Goal: Task Accomplishment & Management: Use online tool/utility

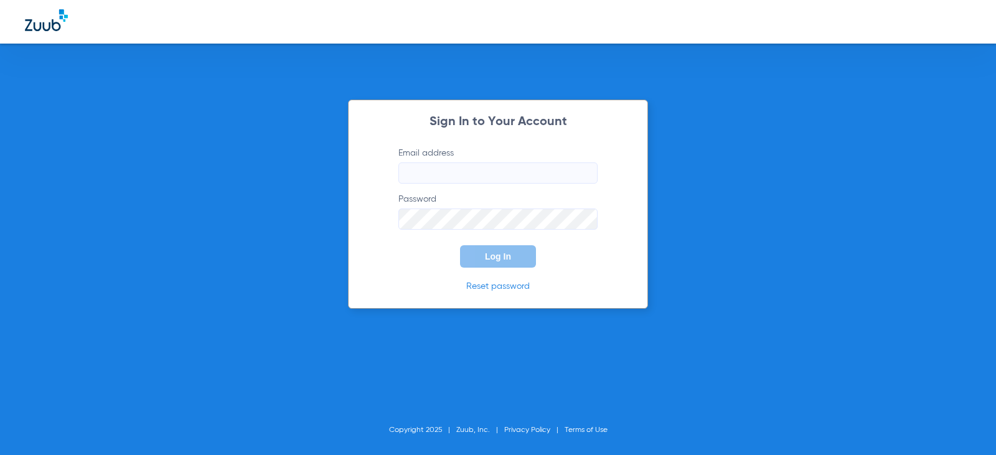
click at [450, 177] on input "Email address" at bounding box center [497, 172] width 199 height 21
type input "[EMAIL_ADDRESS][DOMAIN_NAME]"
click at [516, 258] on button "Log In" at bounding box center [498, 256] width 76 height 22
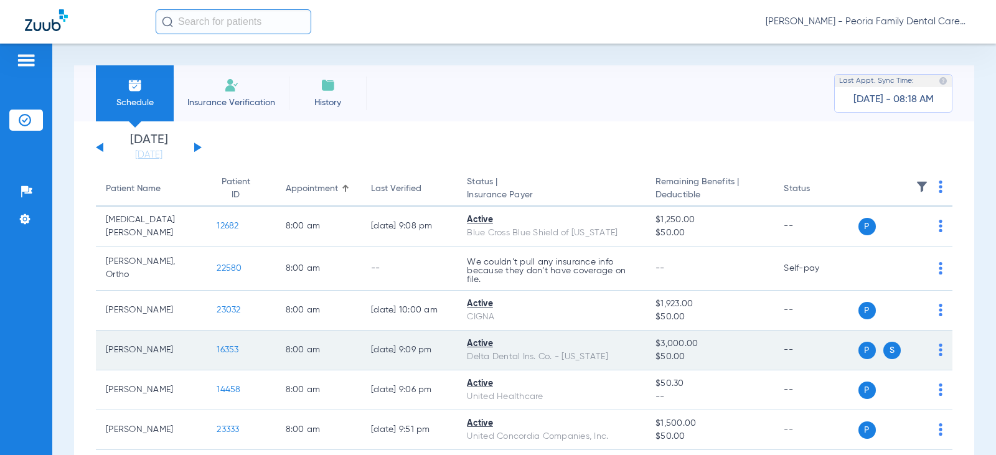
click at [217, 350] on span "16353" at bounding box center [228, 349] width 22 height 9
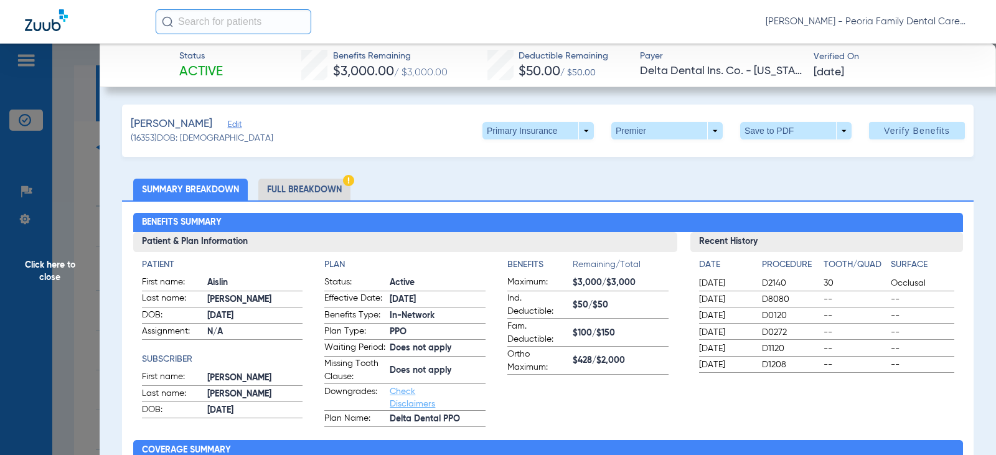
click at [311, 195] on li "Full Breakdown" at bounding box center [304, 190] width 92 height 22
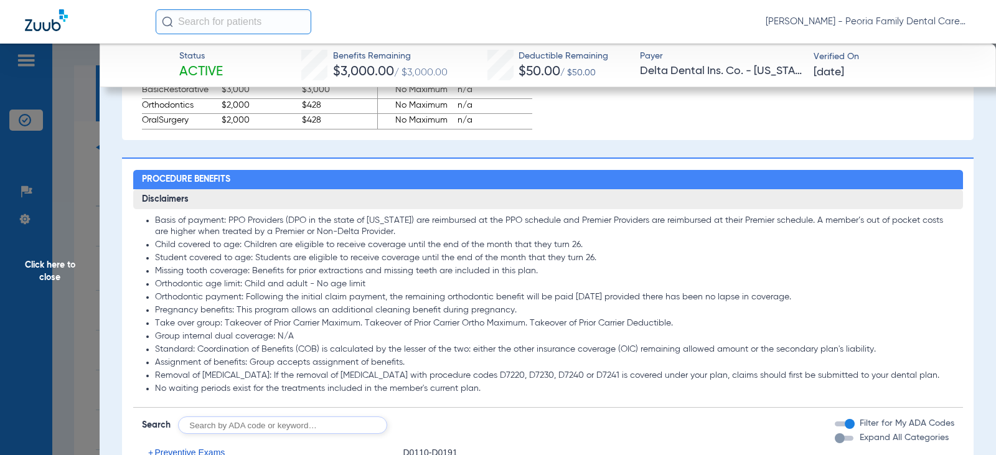
scroll to position [1058, 0]
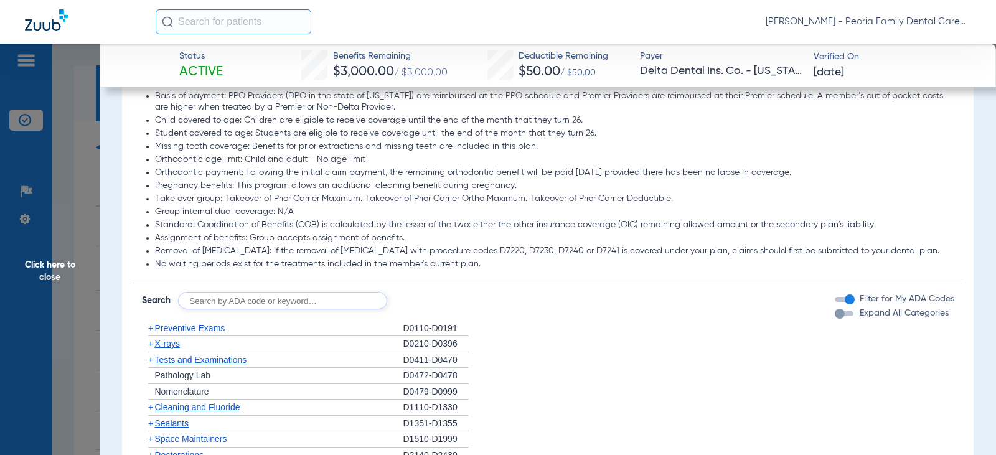
click at [185, 428] on span "Sealants" at bounding box center [172, 423] width 34 height 10
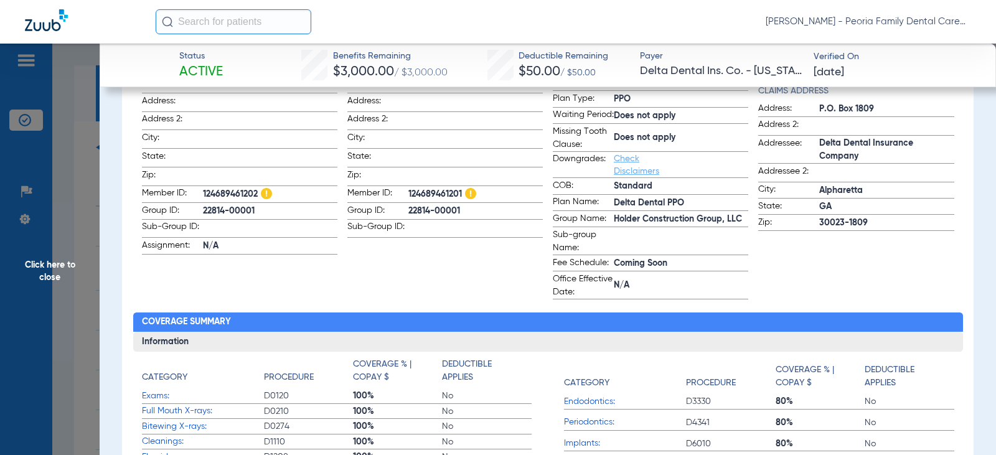
scroll to position [0, 0]
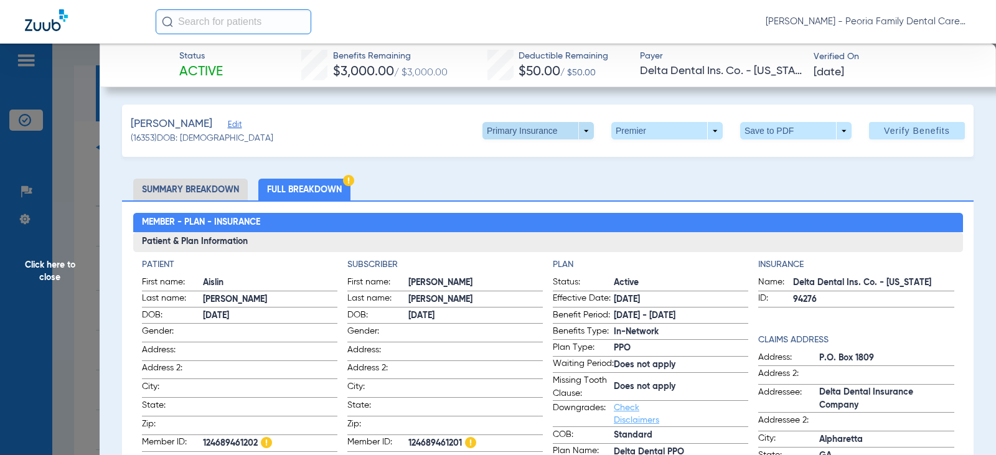
click at [533, 131] on span at bounding box center [538, 131] width 30 height 30
click at [447, 156] on div at bounding box center [498, 227] width 996 height 455
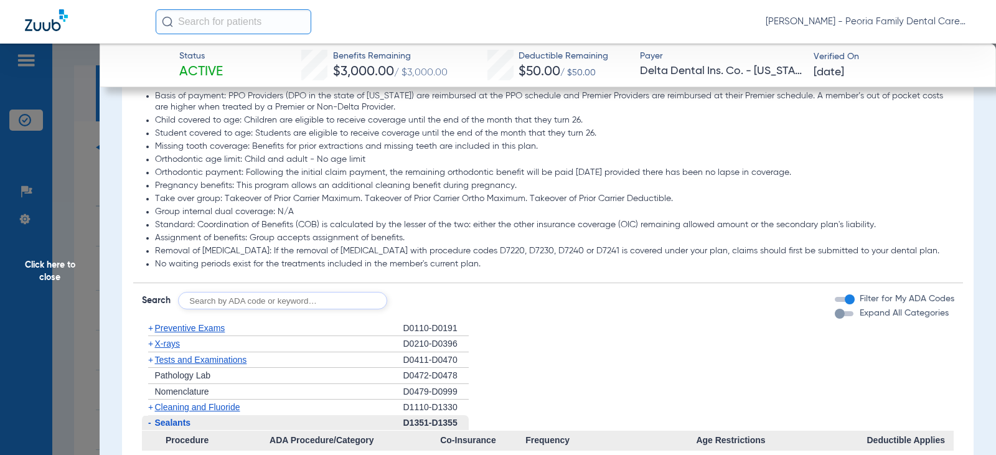
scroll to position [1307, 0]
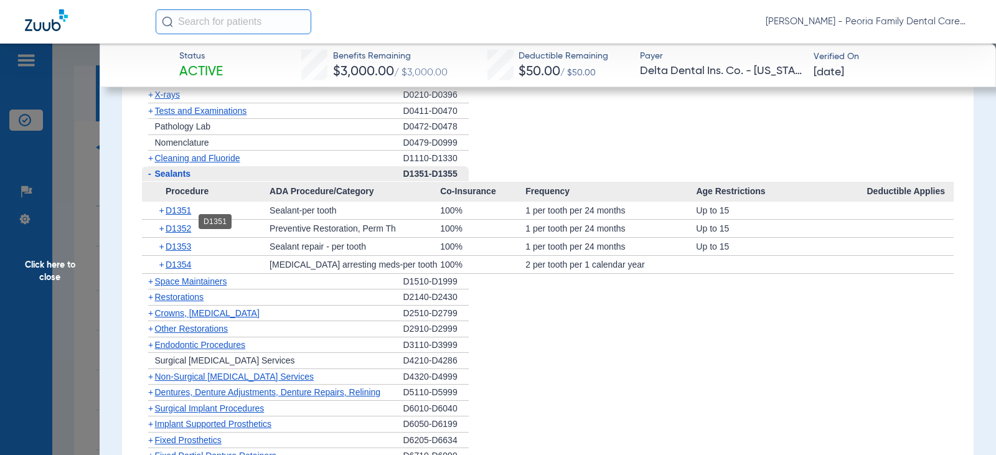
click at [182, 215] on span "D1351" at bounding box center [179, 210] width 26 height 10
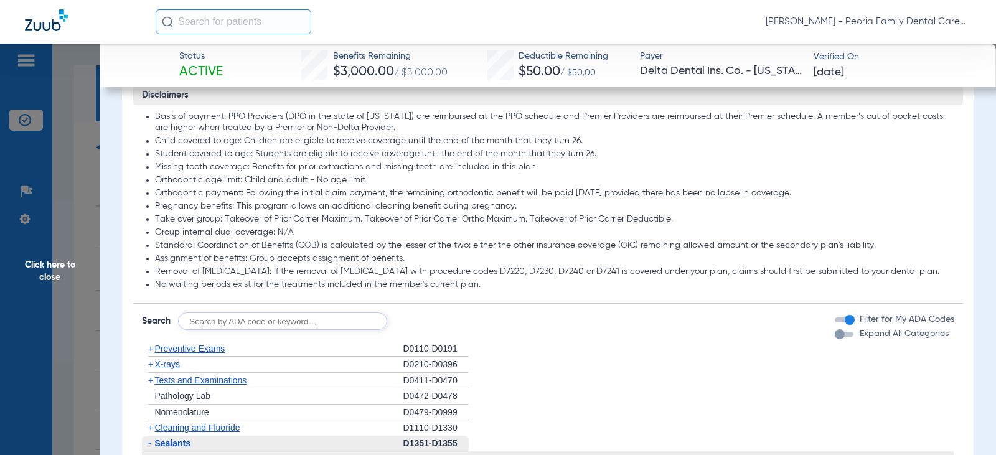
scroll to position [996, 0]
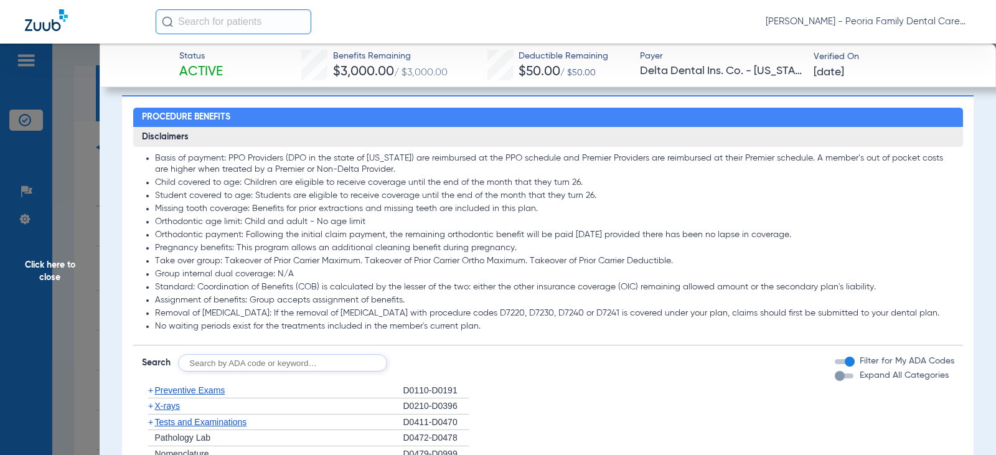
click at [64, 270] on span "Click here to close" at bounding box center [50, 271] width 100 height 455
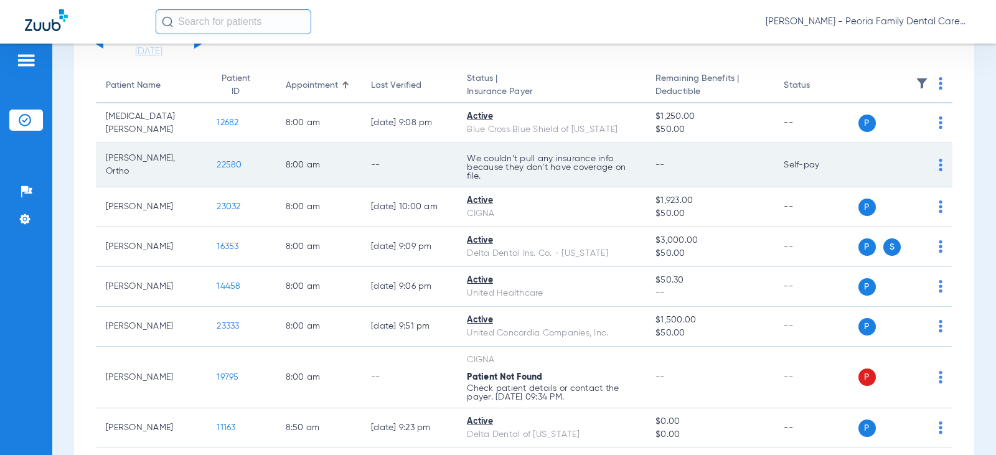
scroll to position [187, 0]
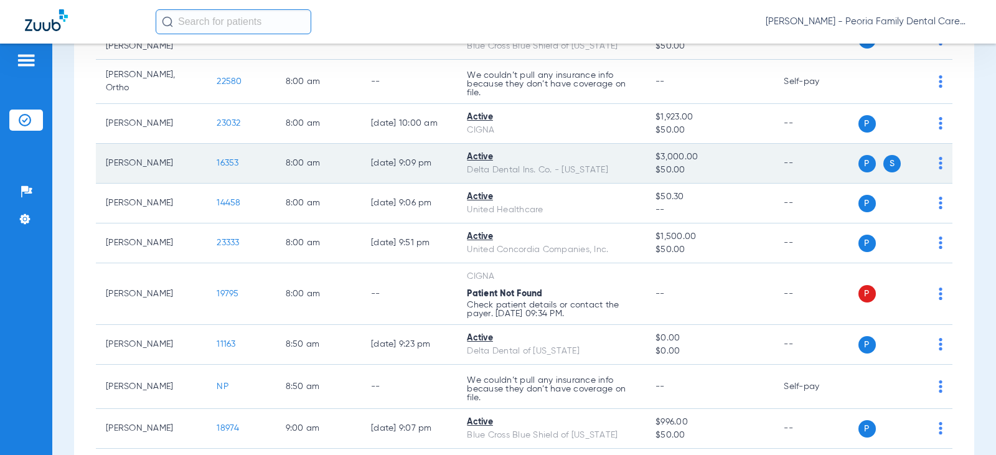
click at [217, 161] on span "16353" at bounding box center [228, 163] width 22 height 9
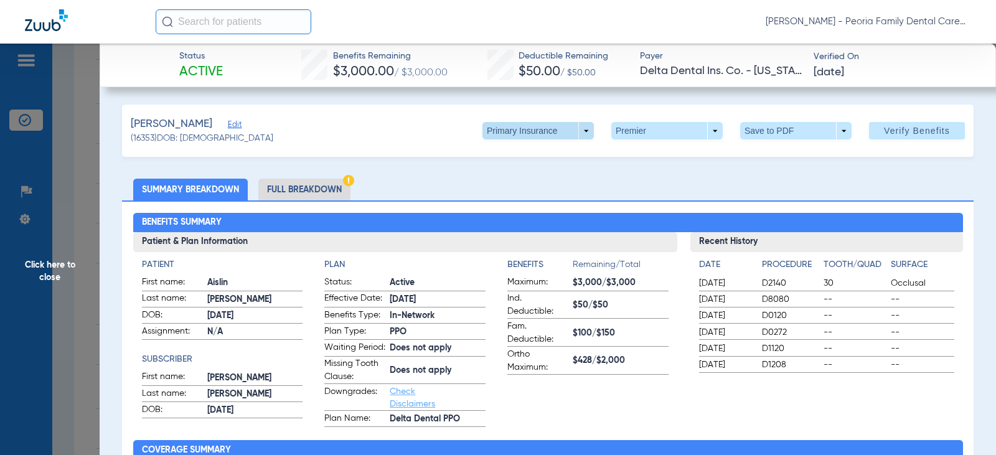
click at [536, 132] on span at bounding box center [538, 131] width 30 height 30
click at [536, 179] on span "Secondary Insurance" at bounding box center [524, 180] width 82 height 9
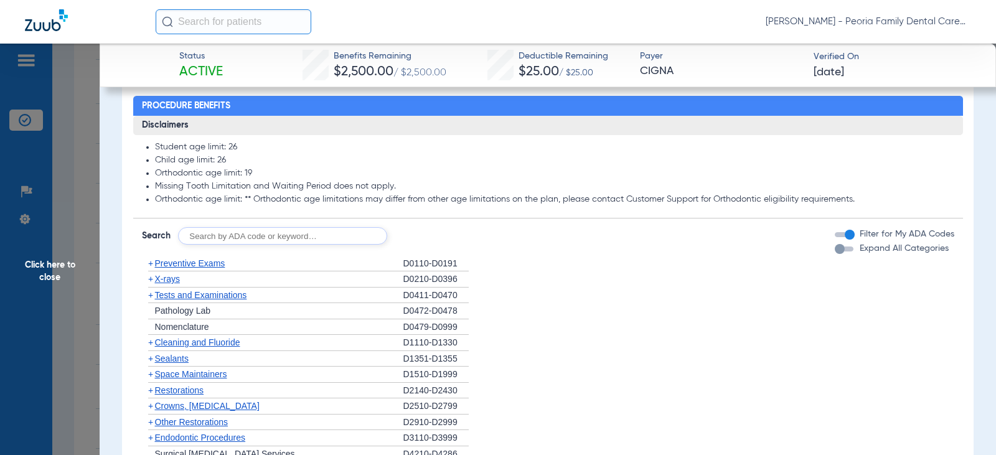
scroll to position [747, 0]
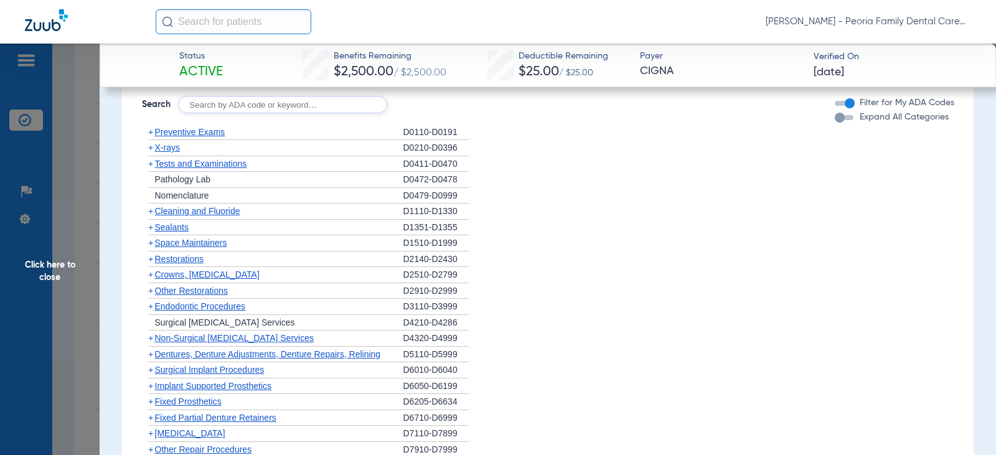
click at [159, 232] on span "Sealants" at bounding box center [172, 227] width 34 height 10
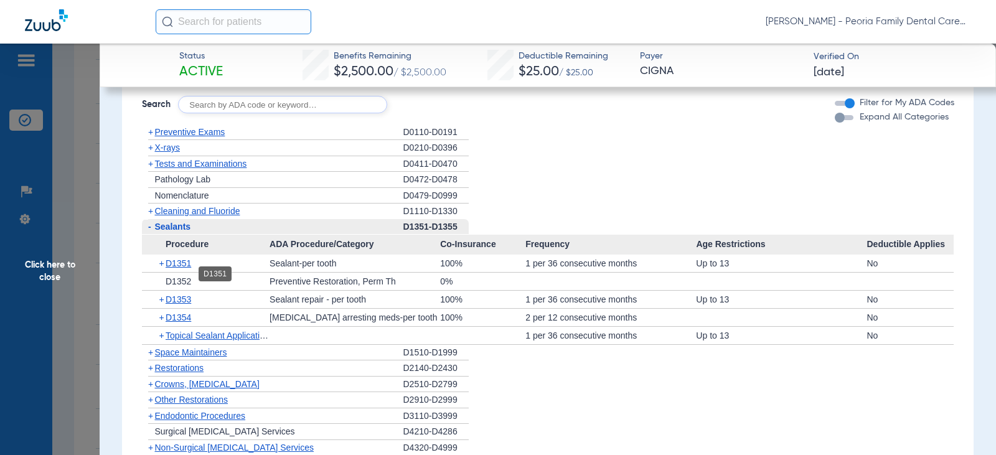
click at [170, 268] on span "D1351" at bounding box center [179, 263] width 26 height 10
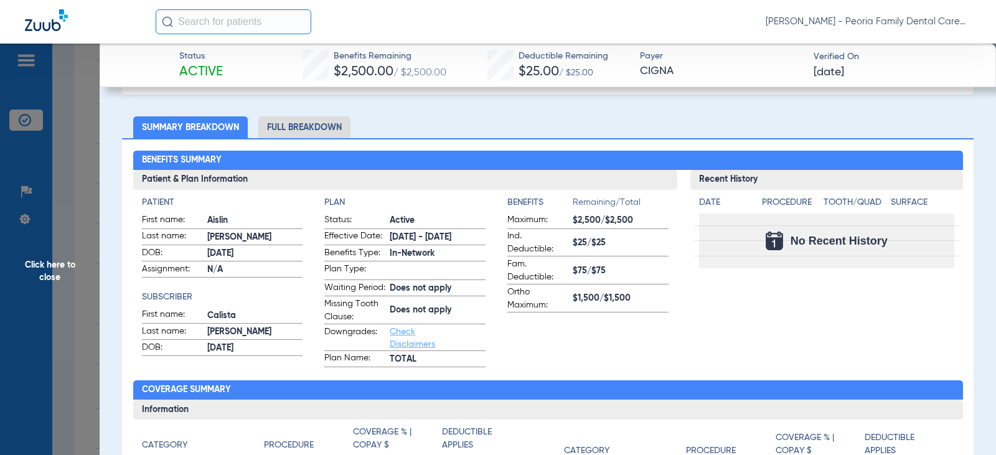
scroll to position [0, 0]
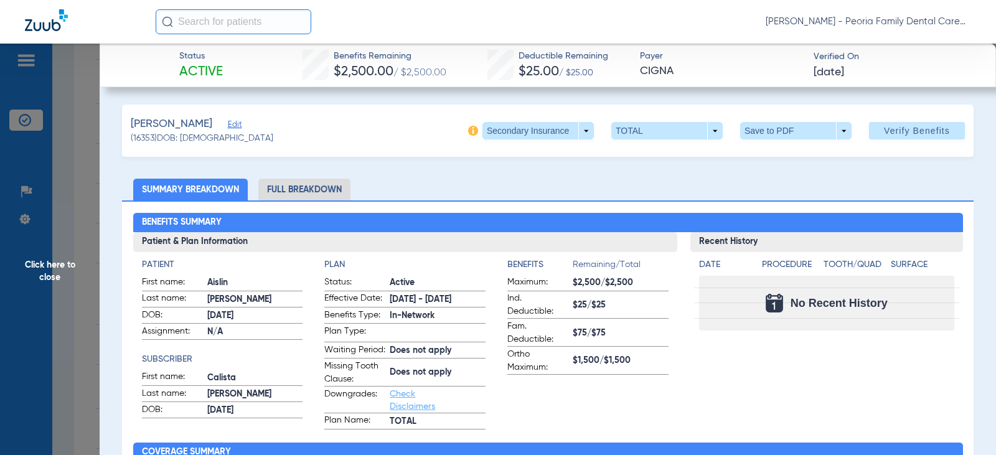
click at [316, 193] on li "Full Breakdown" at bounding box center [304, 190] width 92 height 22
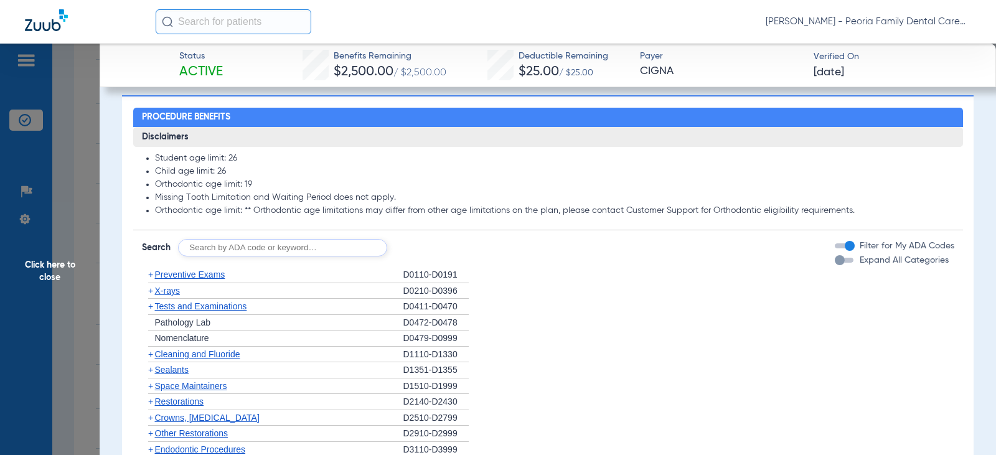
scroll to position [1120, 0]
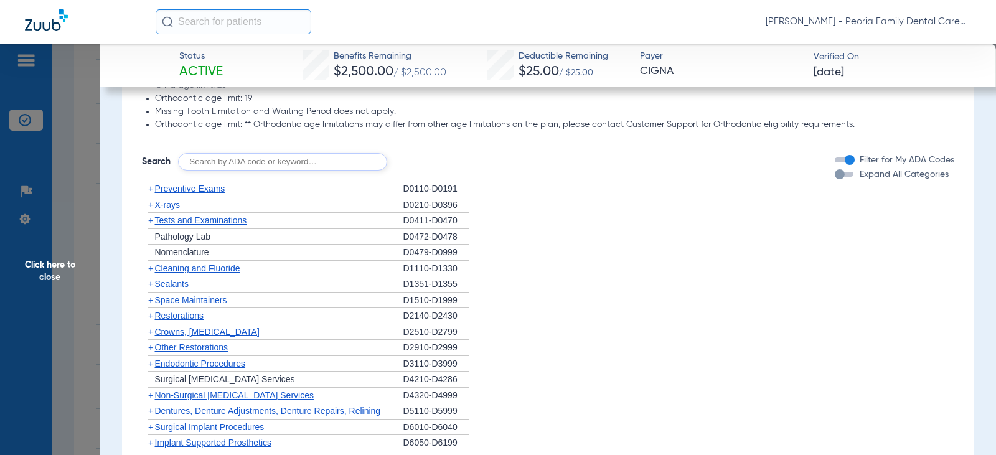
click at [177, 289] on span "Sealants" at bounding box center [172, 284] width 34 height 10
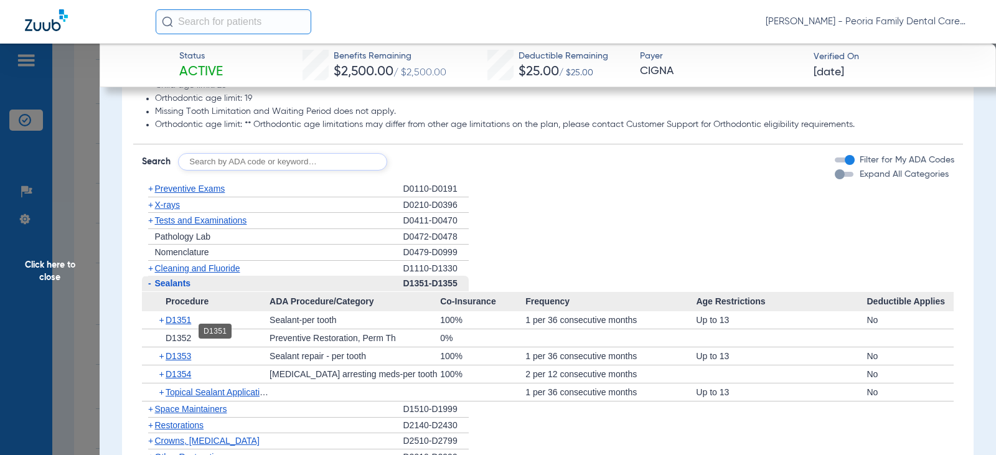
click at [174, 325] on span "D1351" at bounding box center [179, 320] width 26 height 10
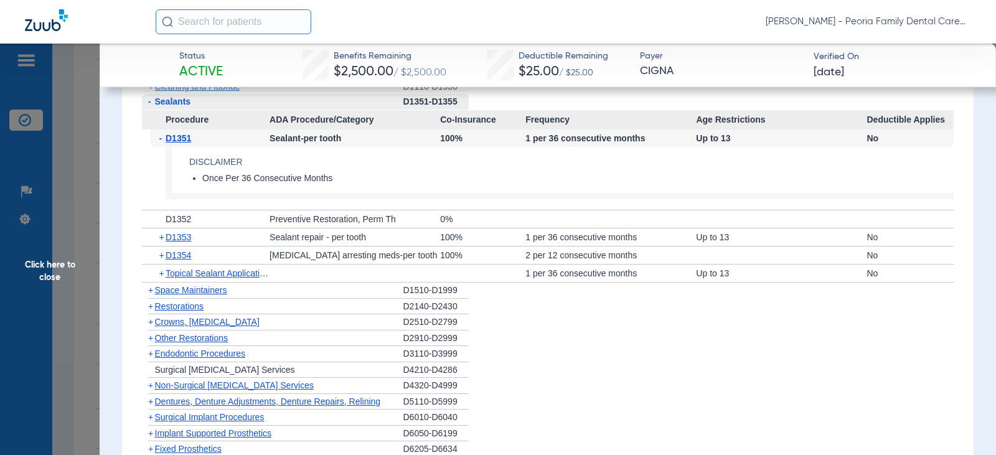
scroll to position [1307, 0]
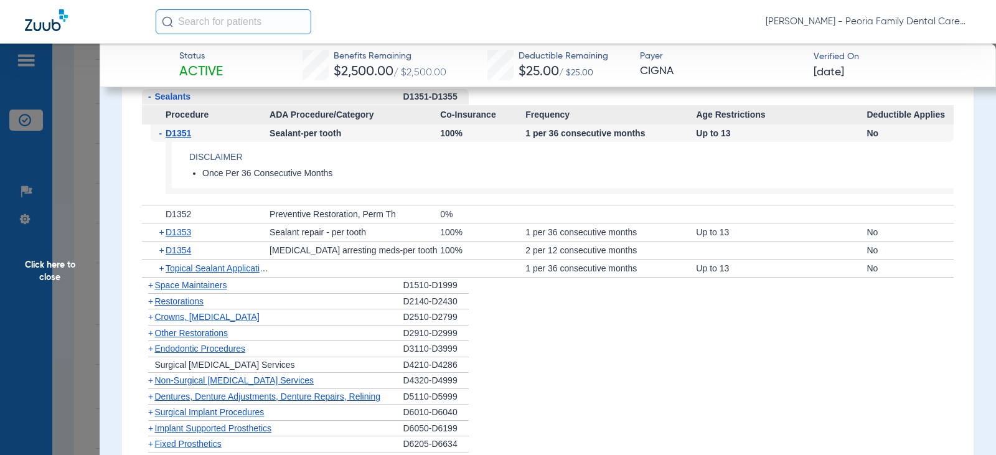
click at [58, 268] on span "Click here to close" at bounding box center [50, 271] width 100 height 455
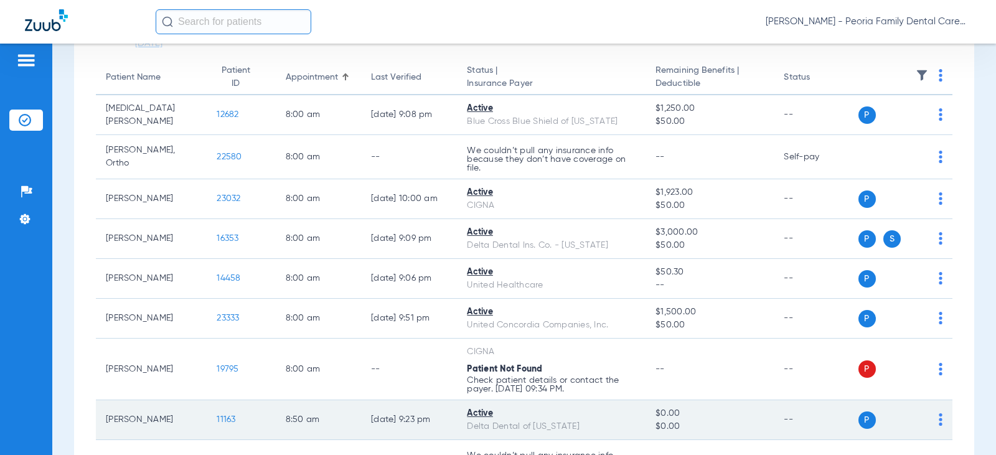
scroll to position [0, 0]
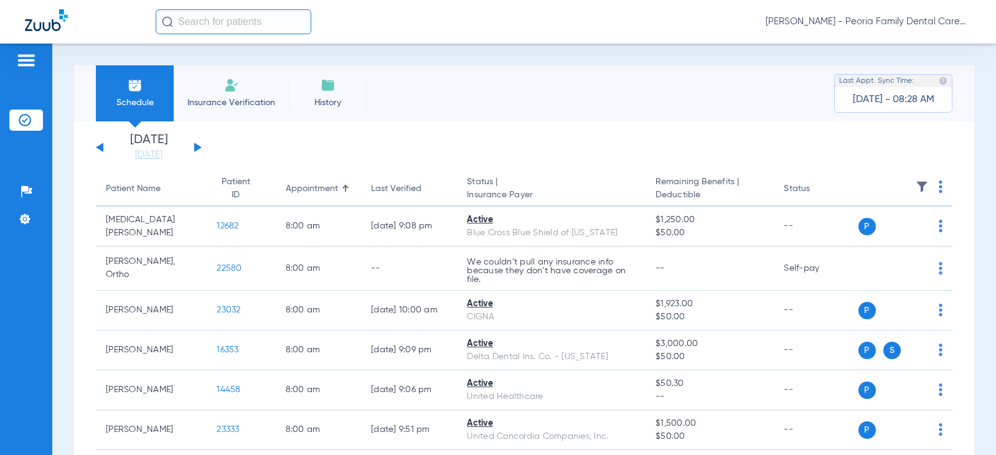
click at [195, 149] on button at bounding box center [197, 146] width 7 height 9
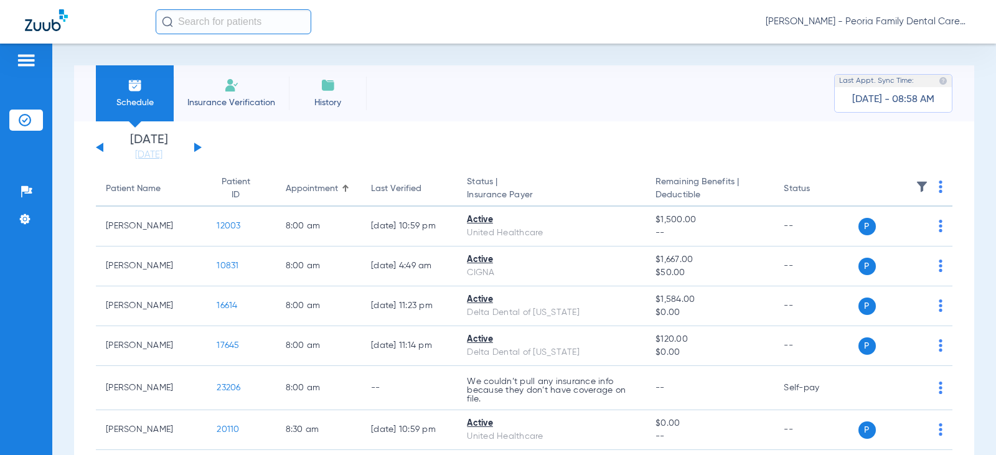
click at [236, 78] on img at bounding box center [231, 85] width 15 height 15
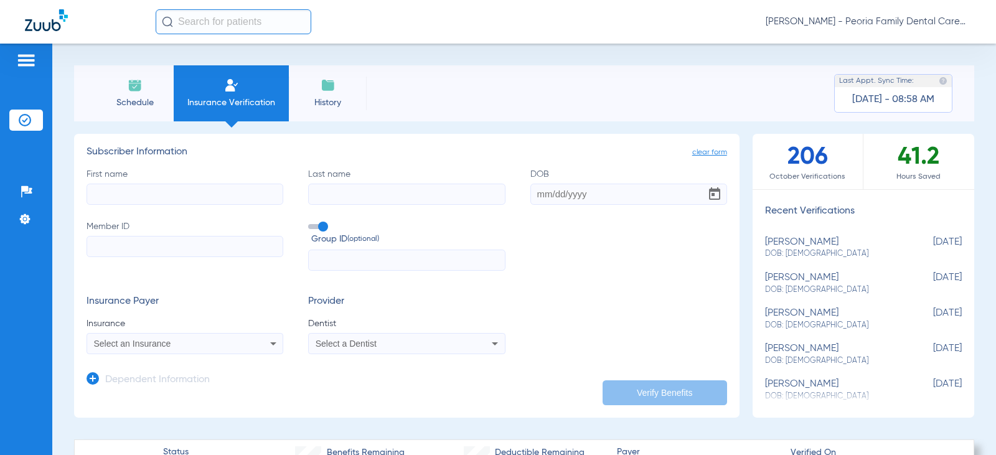
click at [203, 187] on input "First name" at bounding box center [184, 194] width 197 height 21
type input "jun"
type input "[PERSON_NAME]"
click at [91, 248] on input "Member ID" at bounding box center [184, 246] width 197 height 21
type input "U39344875"
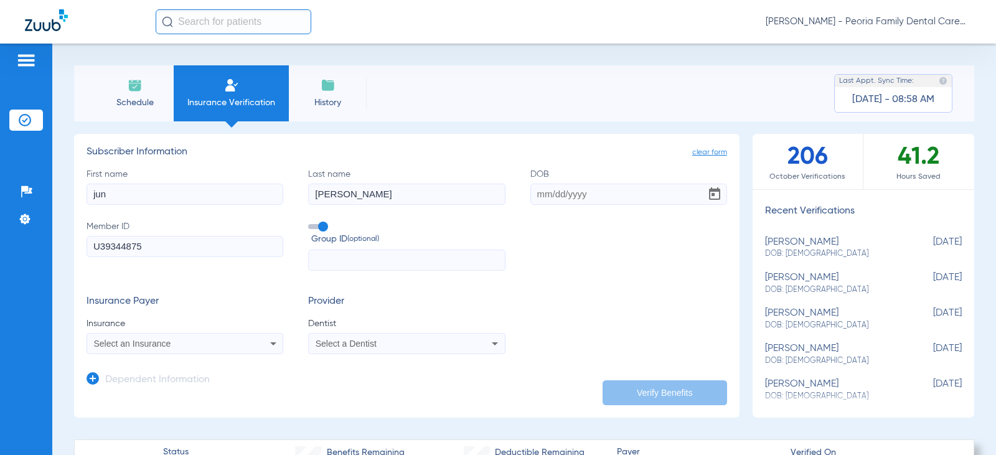
click at [345, 263] on input "text" at bounding box center [406, 260] width 197 height 21
type input "2490738"
click at [211, 353] on mat-select "Select an Insurance" at bounding box center [184, 343] width 197 height 21
click at [211, 344] on div "Select an Insurance" at bounding box center [167, 343] width 146 height 9
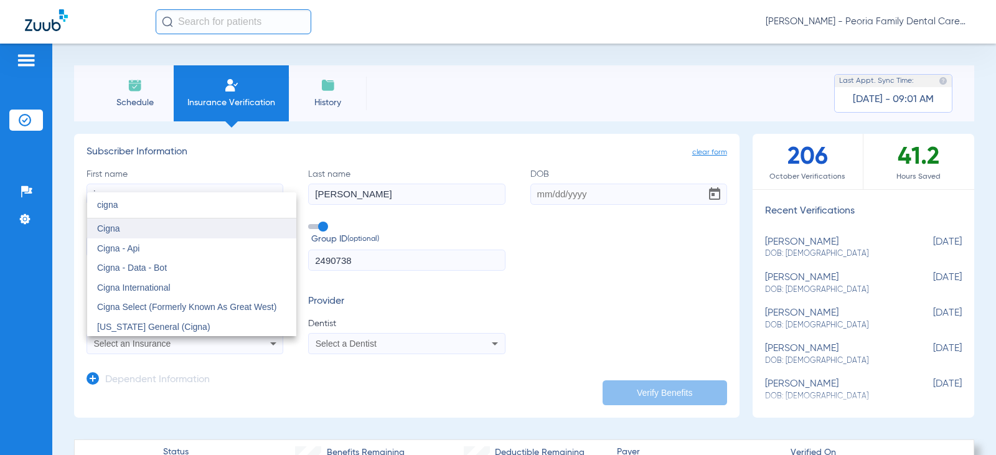
type input "cigna"
click at [112, 232] on span "Cigna" at bounding box center [108, 228] width 23 height 10
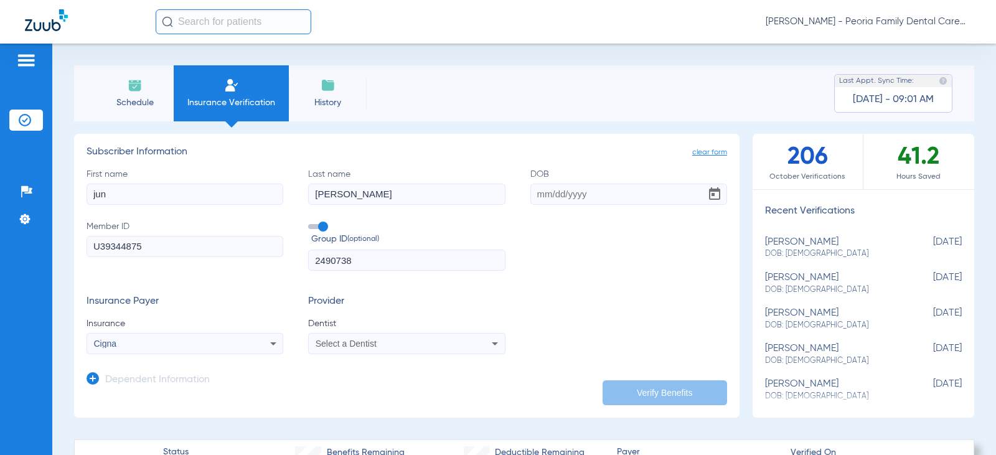
click at [405, 339] on div "Select a Dentist" at bounding box center [388, 343] width 146 height 9
type input "bela"
click at [411, 327] on span "[PERSON_NAME] 1790912046" at bounding box center [377, 326] width 121 height 9
click at [615, 281] on form "First name jun Last name [PERSON_NAME] Member ID U39344875 Group ID (optional) …" at bounding box center [406, 261] width 640 height 187
click at [536, 192] on input "DOB" at bounding box center [628, 194] width 197 height 21
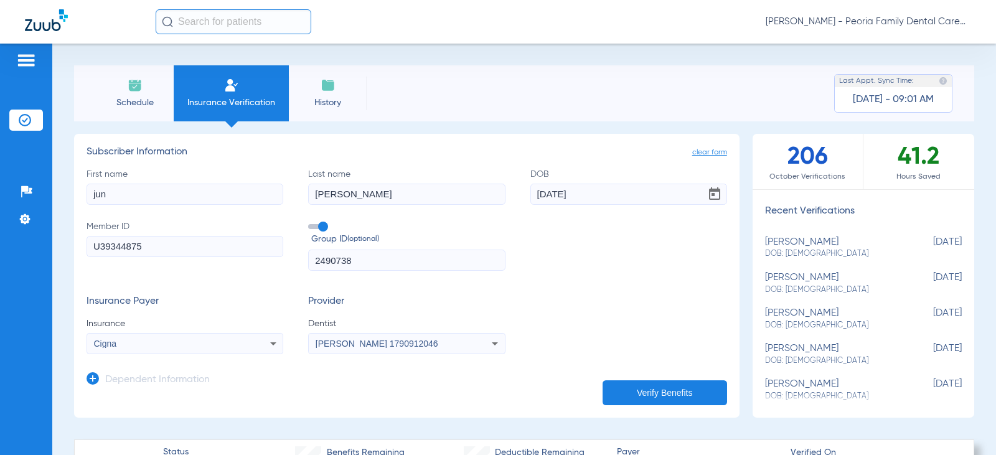
type input "[DATE]"
click at [630, 383] on button "Verify Benefits" at bounding box center [664, 392] width 124 height 25
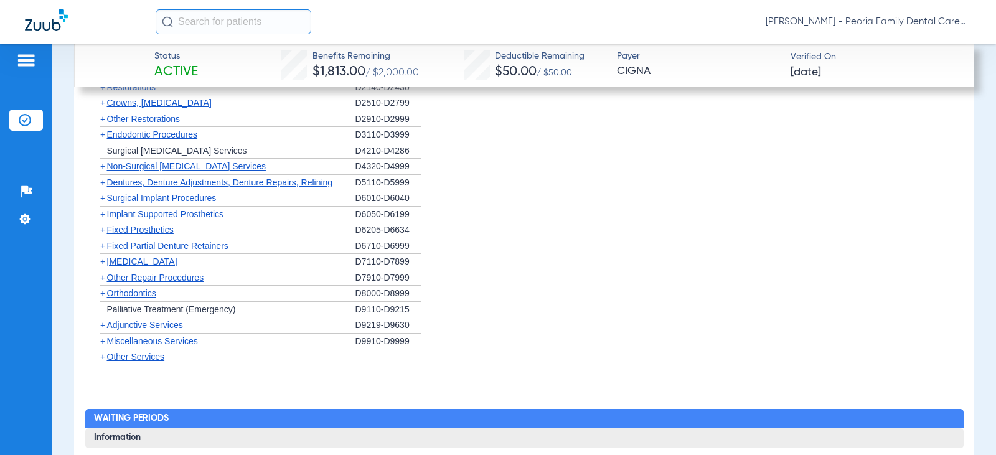
scroll to position [1197, 0]
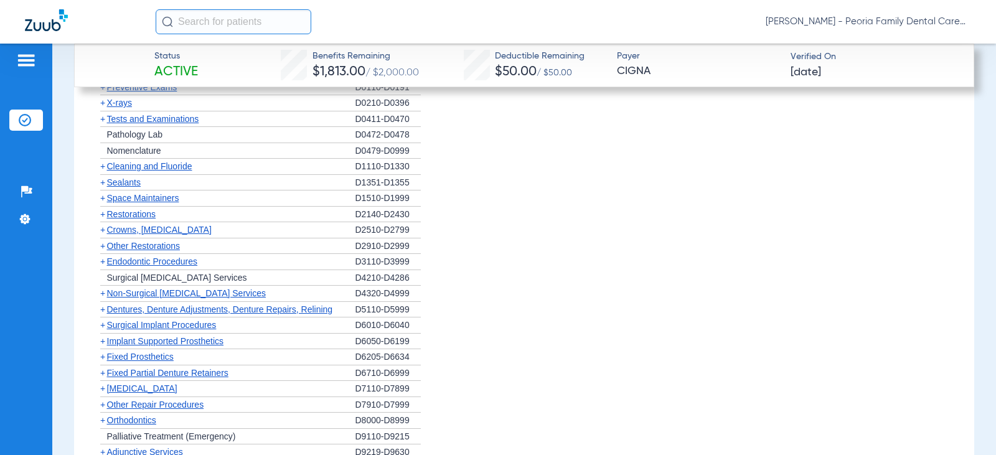
click at [121, 104] on span "X-rays" at bounding box center [119, 103] width 25 height 10
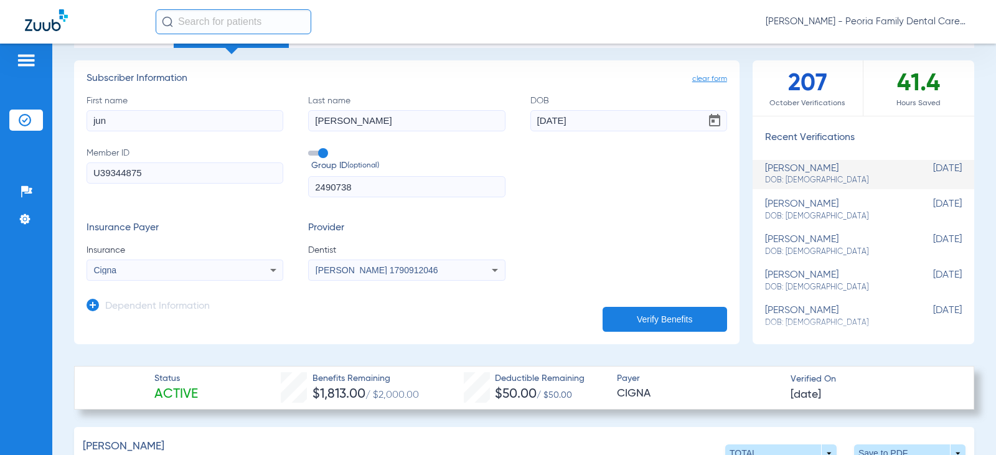
scroll to position [187, 0]
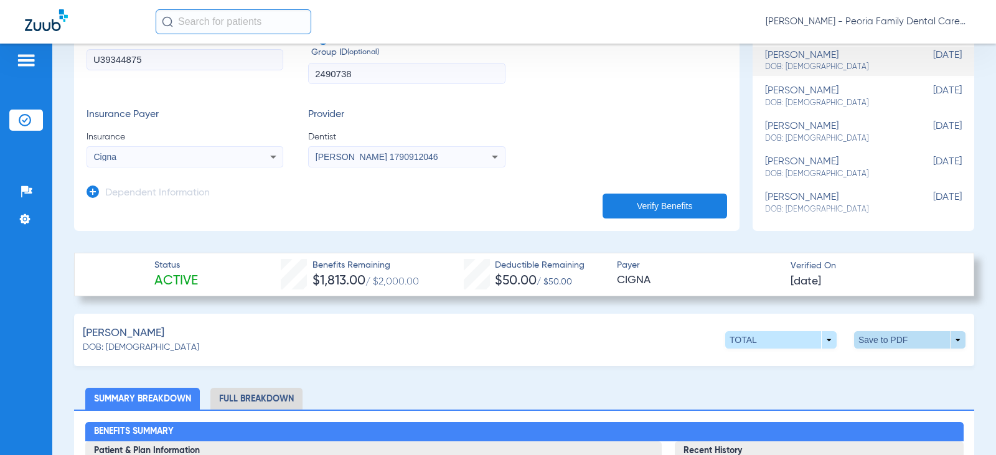
click at [882, 336] on span at bounding box center [909, 339] width 111 height 17
click at [786, 365] on span "Save to PDF" at bounding box center [806, 363] width 49 height 9
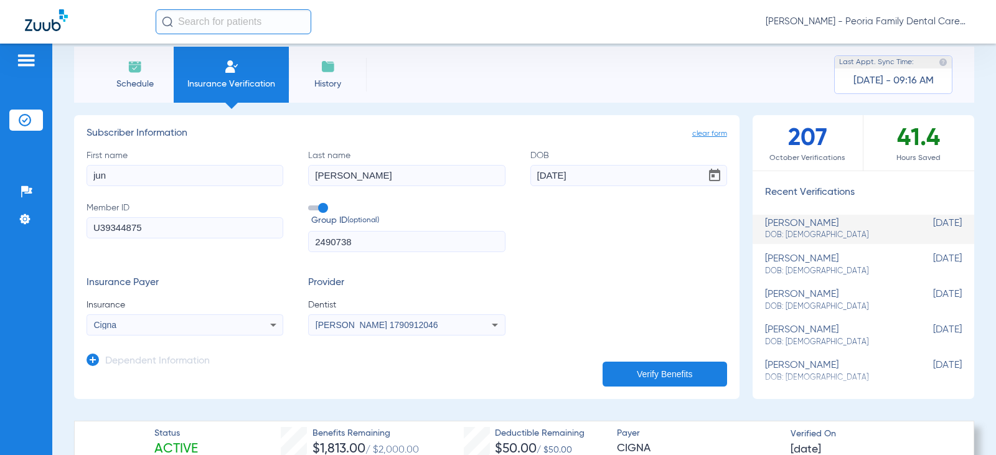
scroll to position [0, 0]
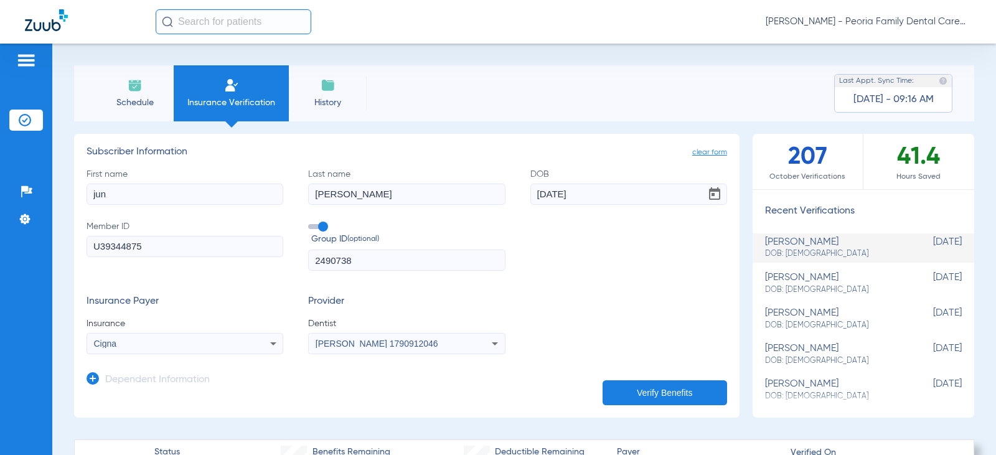
click at [128, 95] on li "Schedule" at bounding box center [135, 93] width 78 height 56
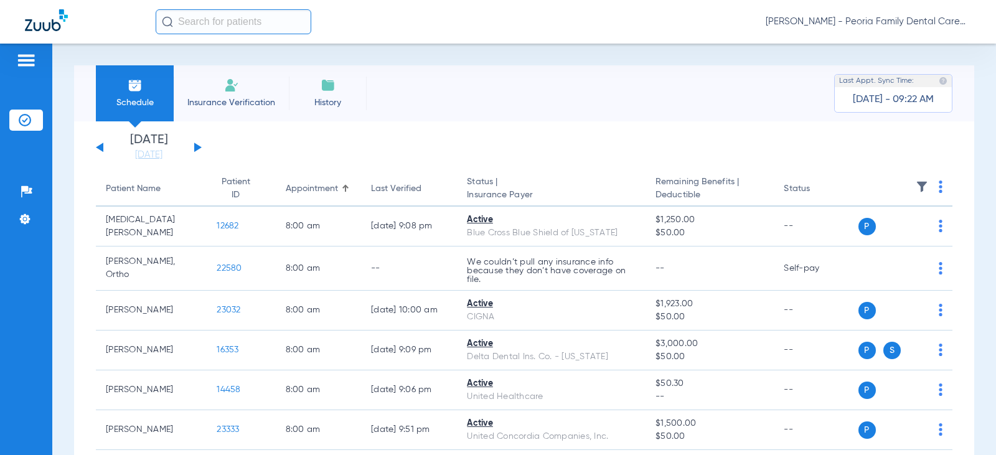
click at [223, 96] on span "Insurance Verification" at bounding box center [231, 102] width 96 height 12
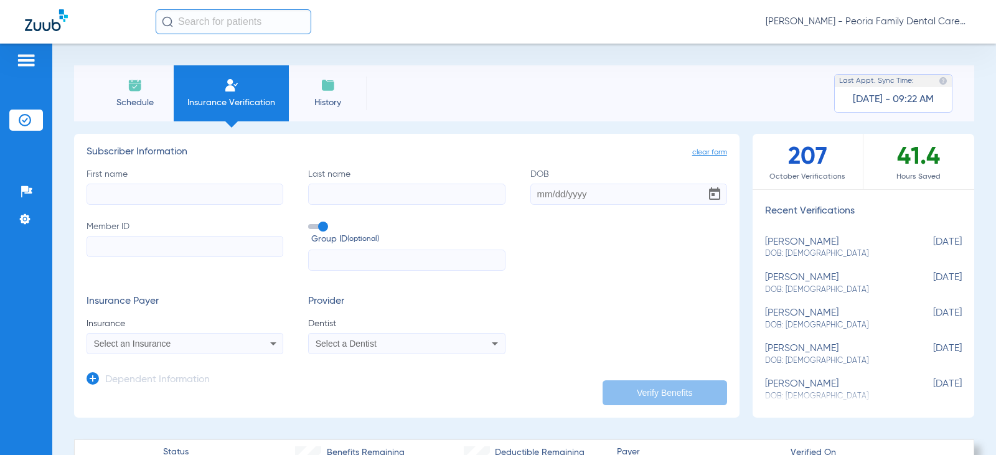
click at [179, 189] on input "First name" at bounding box center [184, 194] width 197 height 21
type input "[PERSON_NAME]"
click at [530, 191] on input "DOB" at bounding box center [628, 194] width 197 height 21
type input "[DATE]"
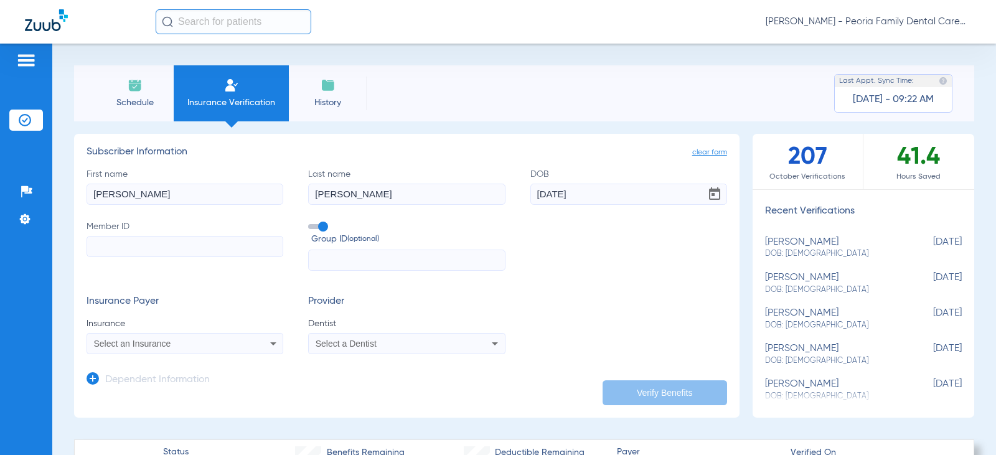
click at [204, 244] on input "Member ID" at bounding box center [184, 246] width 197 height 21
type input "961991371"
click at [404, 271] on input "text" at bounding box center [406, 260] width 197 height 21
type input "1492284"
click at [230, 343] on div "Select an Insurance" at bounding box center [167, 343] width 146 height 9
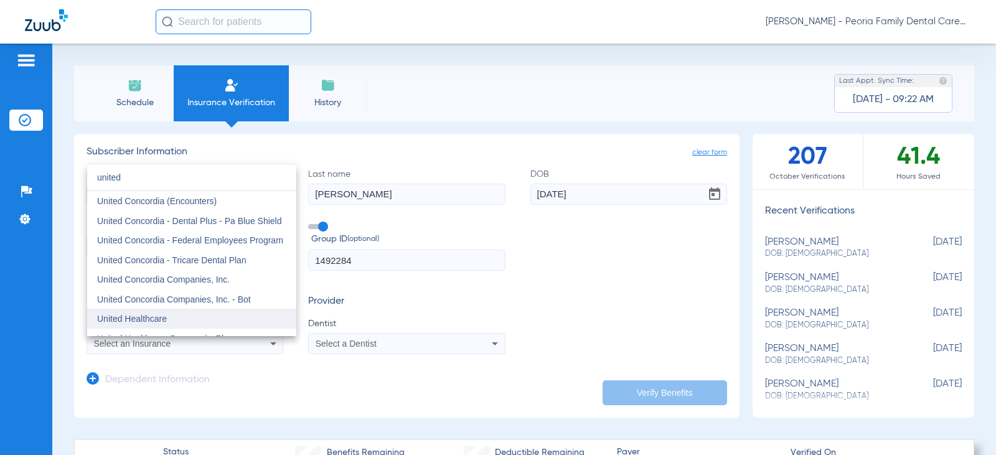
type input "united"
click at [169, 318] on mat-option "United Healthcare" at bounding box center [191, 319] width 209 height 20
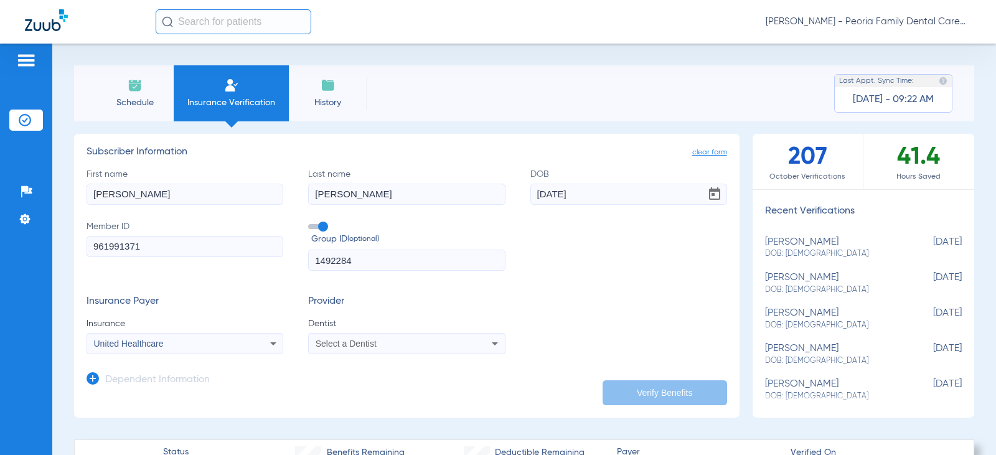
click at [342, 339] on span "Select a Dentist" at bounding box center [345, 343] width 61 height 10
type input "bela"
click at [348, 325] on span "[PERSON_NAME]" at bounding box center [353, 327] width 73 height 10
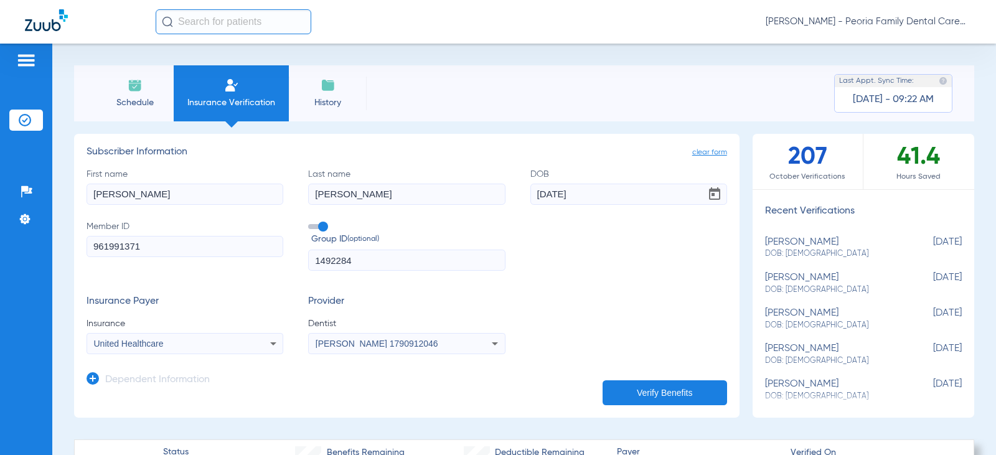
click at [654, 286] on form "First name [PERSON_NAME] Last name [PERSON_NAME] DOB [DEMOGRAPHIC_DATA] Member …" at bounding box center [406, 261] width 640 height 187
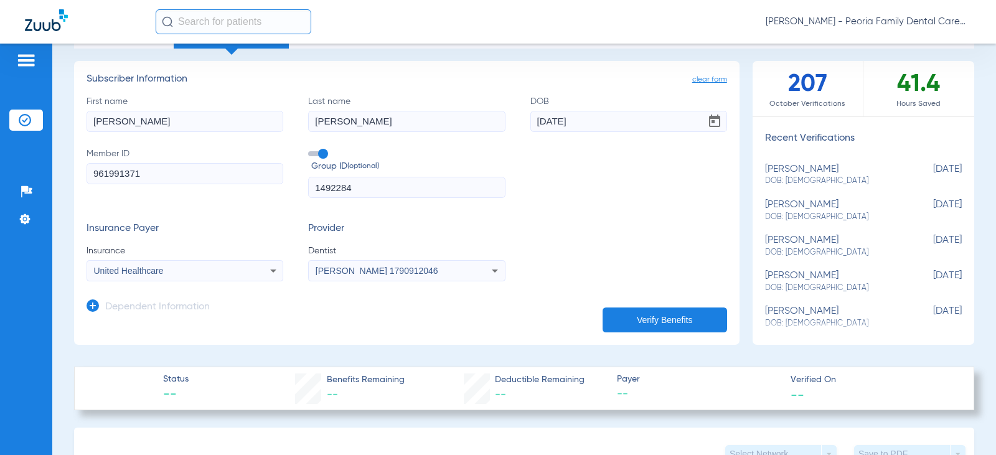
scroll to position [187, 0]
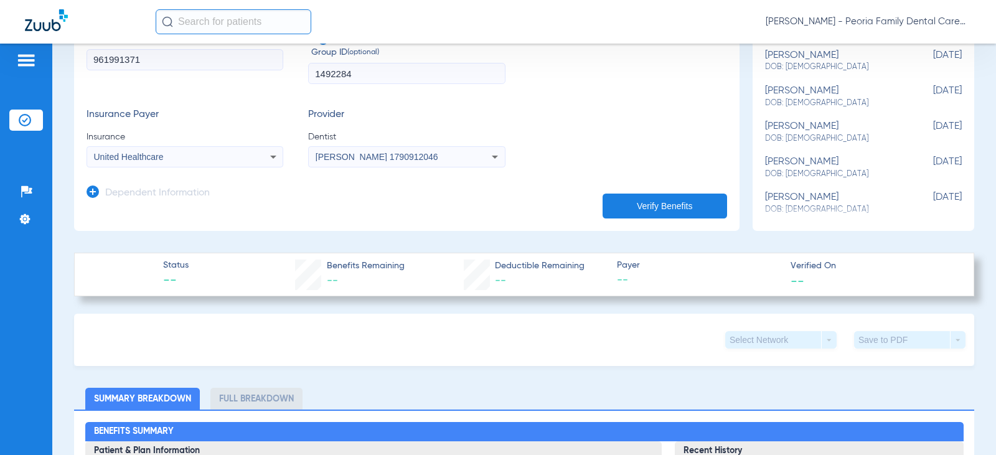
click at [640, 207] on button "Verify Benefits" at bounding box center [664, 206] width 124 height 25
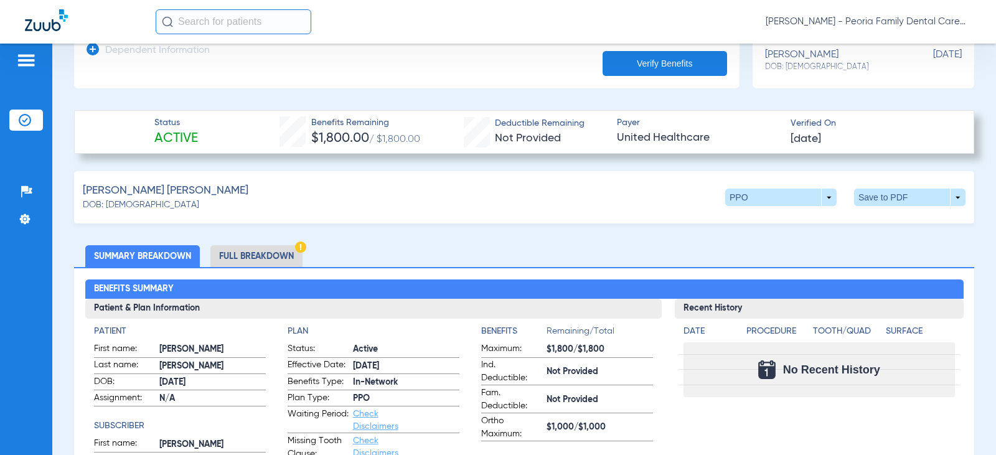
scroll to position [436, 0]
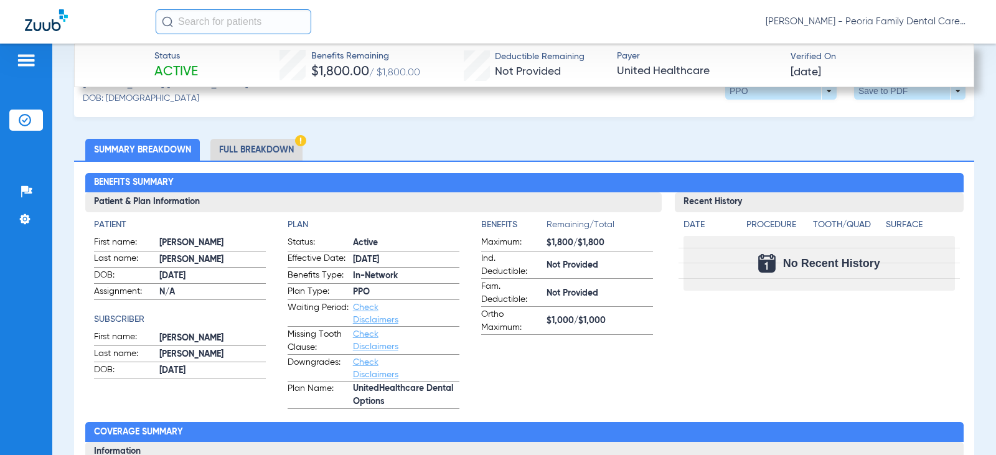
click at [271, 148] on li "Full Breakdown" at bounding box center [256, 150] width 92 height 22
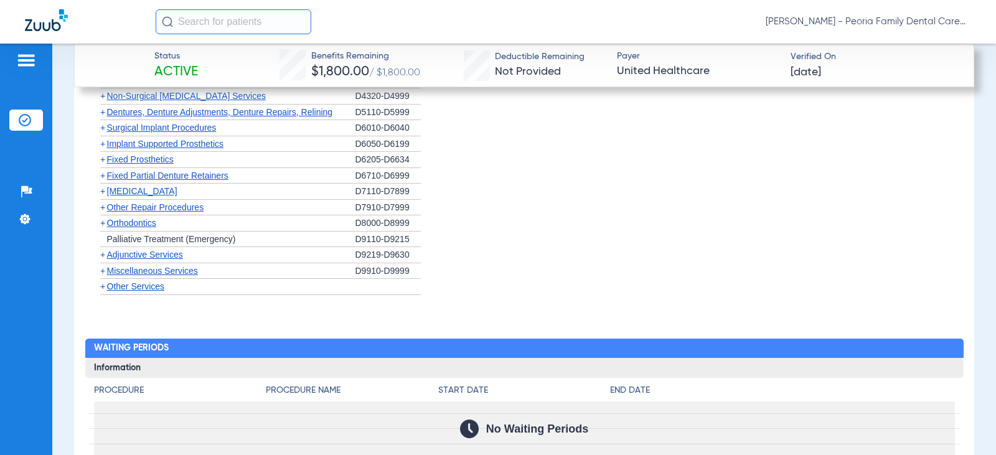
scroll to position [2049, 0]
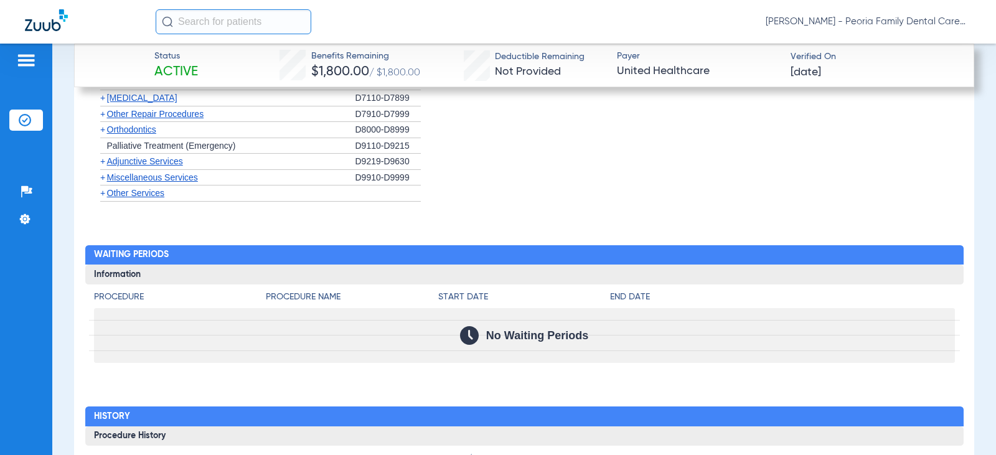
click at [128, 128] on span "Orthodontics" at bounding box center [131, 129] width 49 height 10
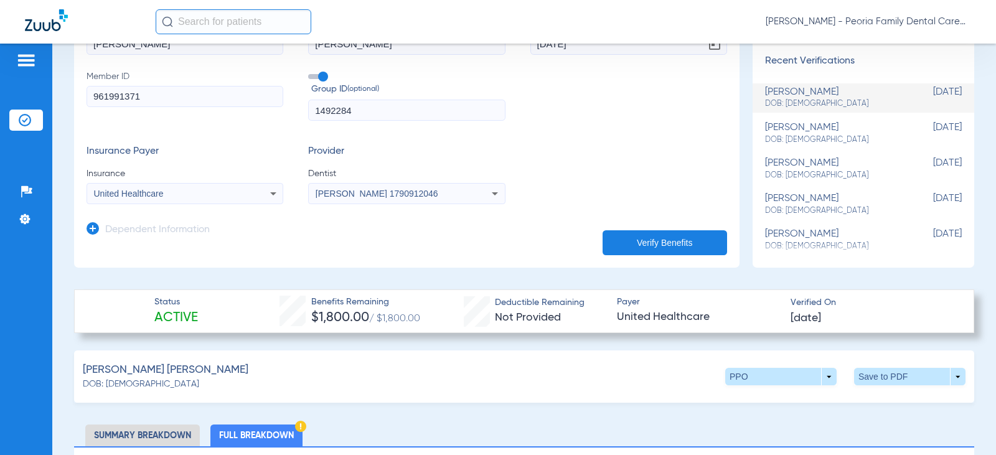
scroll to position [120, 0]
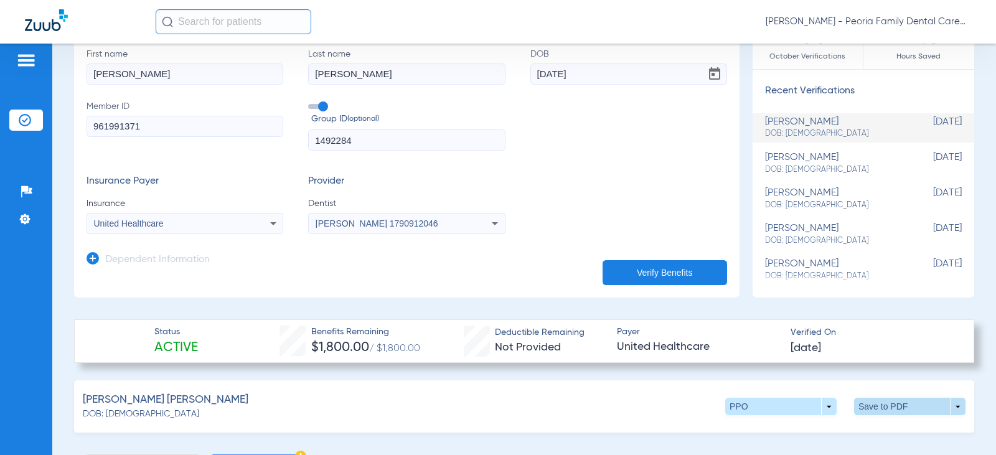
click at [880, 406] on span at bounding box center [909, 406] width 111 height 17
click at [790, 431] on span "Save to PDF" at bounding box center [806, 430] width 49 height 9
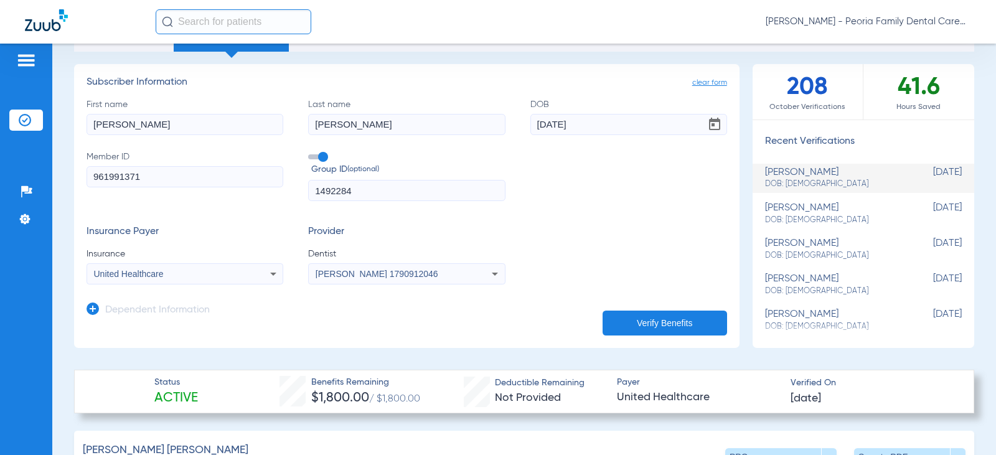
scroll to position [0, 0]
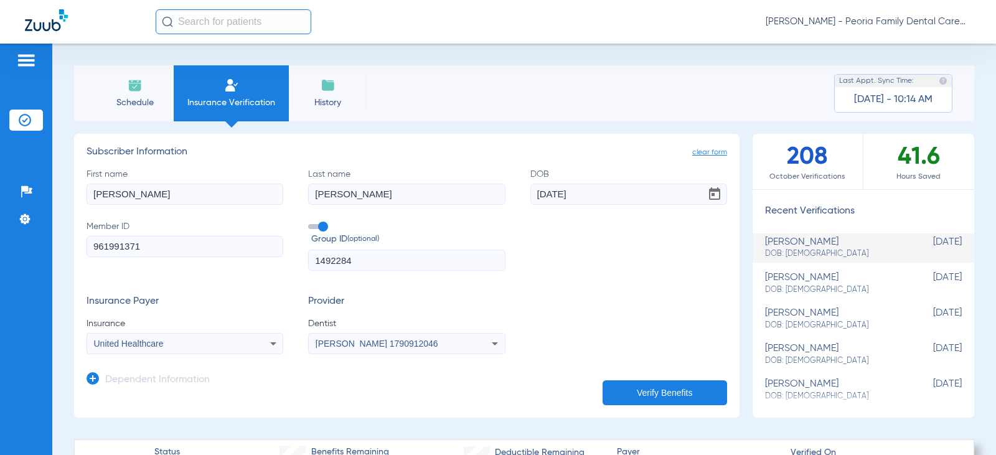
click at [140, 91] on img at bounding box center [135, 85] width 15 height 15
